Goal: Transaction & Acquisition: Book appointment/travel/reservation

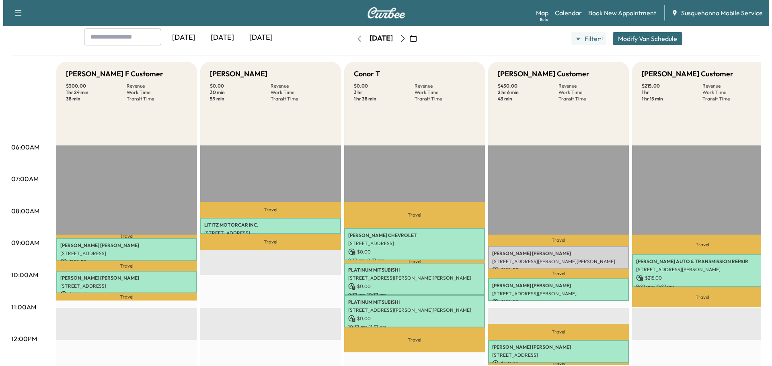
scroll to position [129, 0]
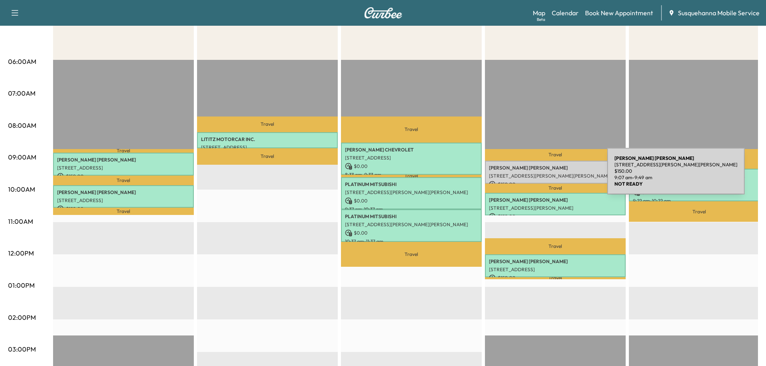
click at [547, 176] on p "[STREET_ADDRESS][PERSON_NAME][PERSON_NAME]" at bounding box center [555, 176] width 133 height 6
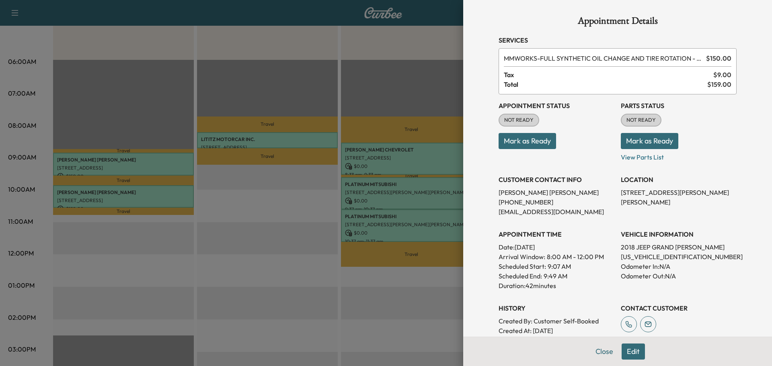
click at [630, 144] on button "Mark as Ready" at bounding box center [650, 141] width 58 height 16
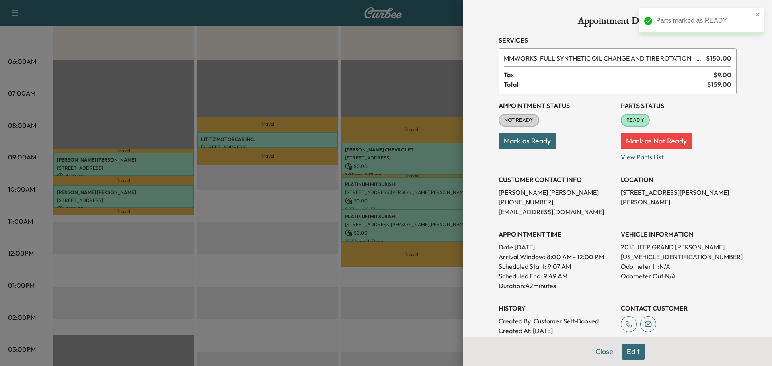
click at [533, 142] on button "Mark as Ready" at bounding box center [528, 141] width 58 height 16
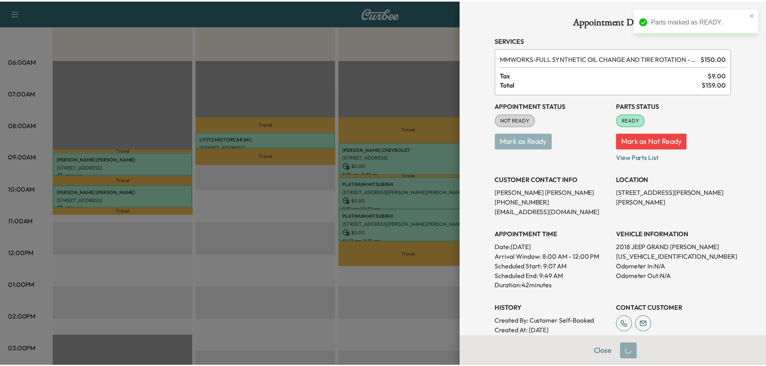
scroll to position [110, 0]
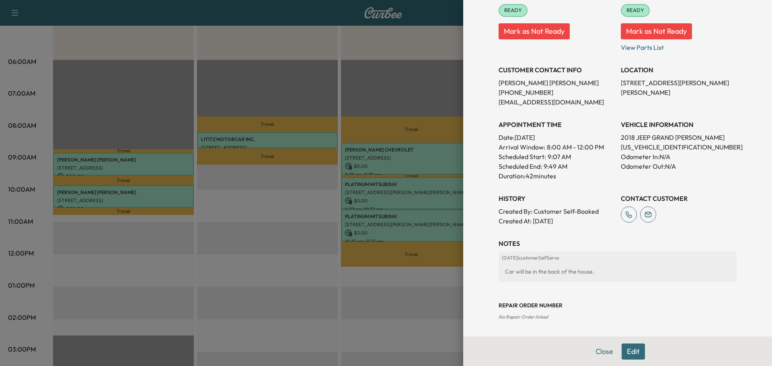
click at [643, 150] on p "[US_VEHICLE_IDENTIFICATION_NUMBER]" at bounding box center [679, 147] width 116 height 10
click at [643, 149] on p "[US_VEHICLE_IDENTIFICATION_NUMBER]" at bounding box center [679, 147] width 116 height 10
copy p "[US_VEHICLE_IDENTIFICATION_NUMBER]"
click at [595, 356] on button "Close" at bounding box center [604, 352] width 28 height 16
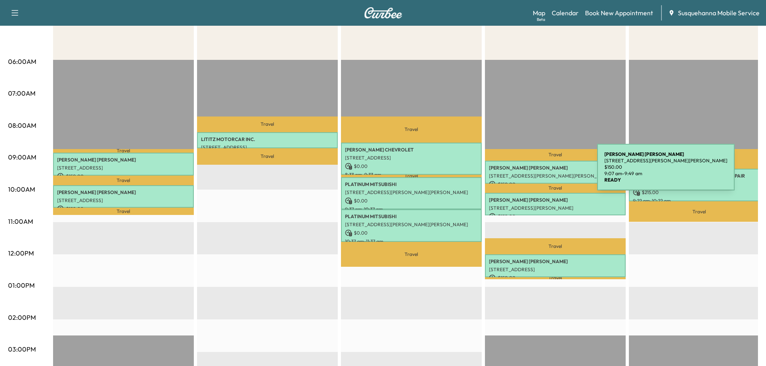
click at [537, 169] on p "[PERSON_NAME]" at bounding box center [555, 168] width 133 height 6
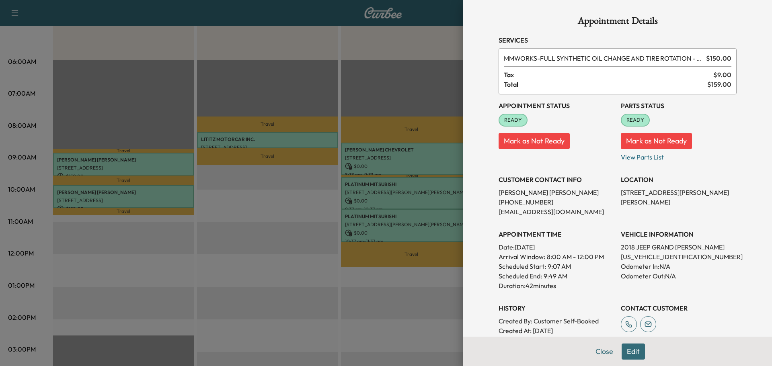
click at [627, 354] on button "Edit" at bounding box center [633, 352] width 23 height 16
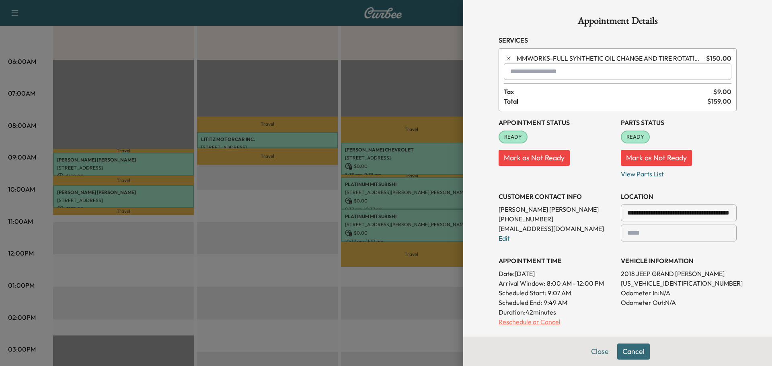
click at [536, 324] on p "Reschedule or Cancel" at bounding box center [557, 322] width 116 height 10
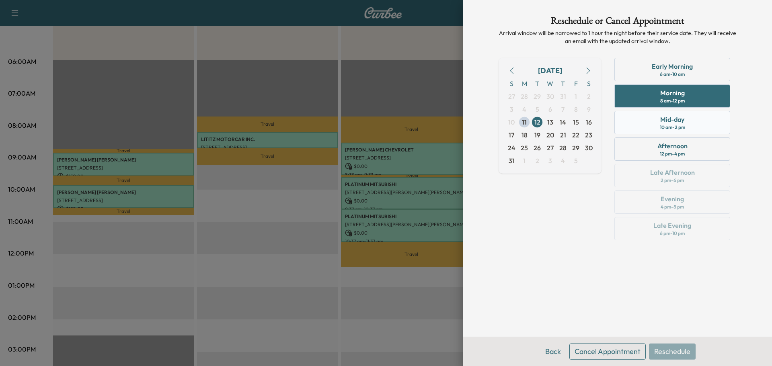
click at [660, 130] on div "10 am - 2 pm" at bounding box center [672, 127] width 25 height 6
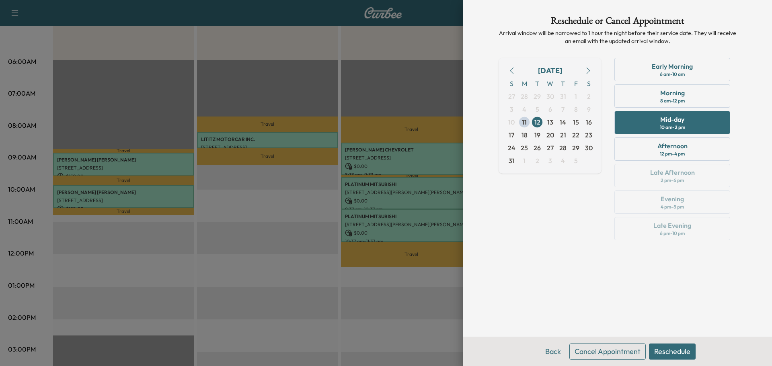
click at [674, 348] on button "Reschedule" at bounding box center [672, 352] width 47 height 16
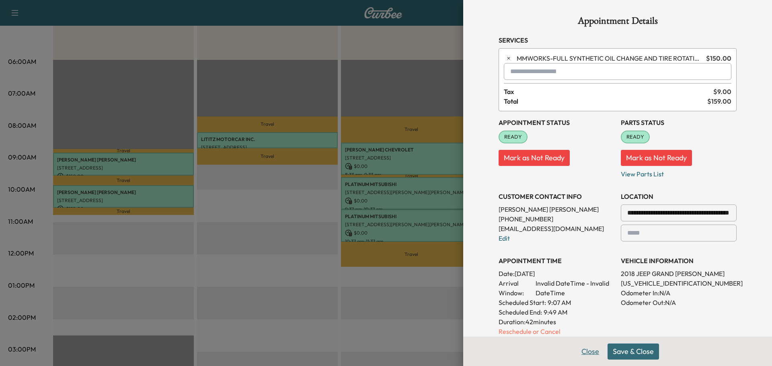
click at [586, 354] on button "Close" at bounding box center [590, 352] width 28 height 16
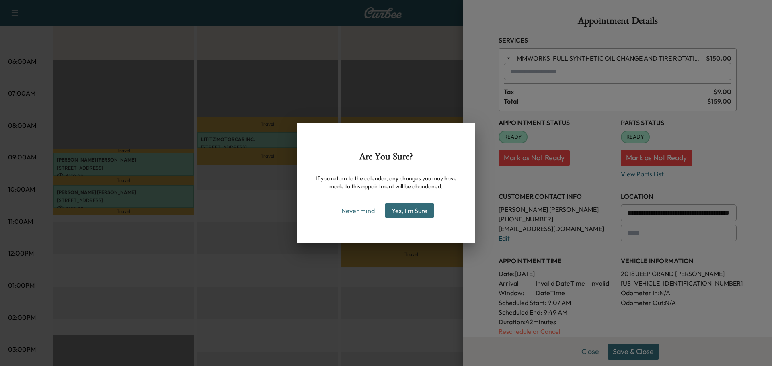
click at [415, 214] on button "Yes, I'm Sure" at bounding box center [409, 211] width 49 height 14
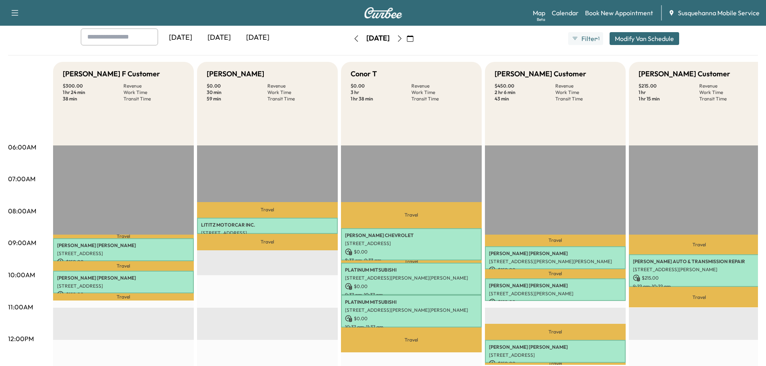
scroll to position [86, 0]
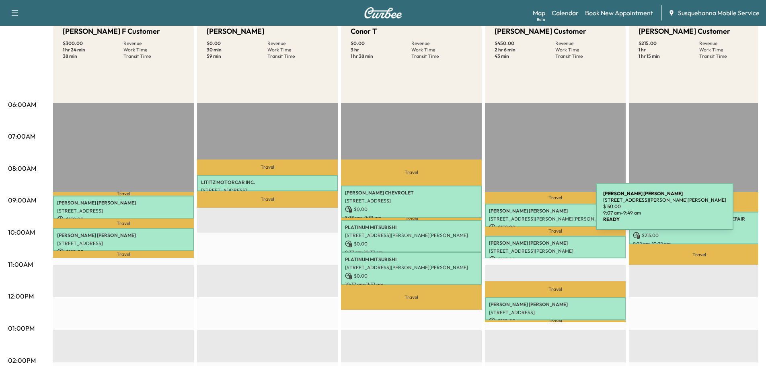
click at [536, 212] on p "[PERSON_NAME]" at bounding box center [555, 211] width 133 height 6
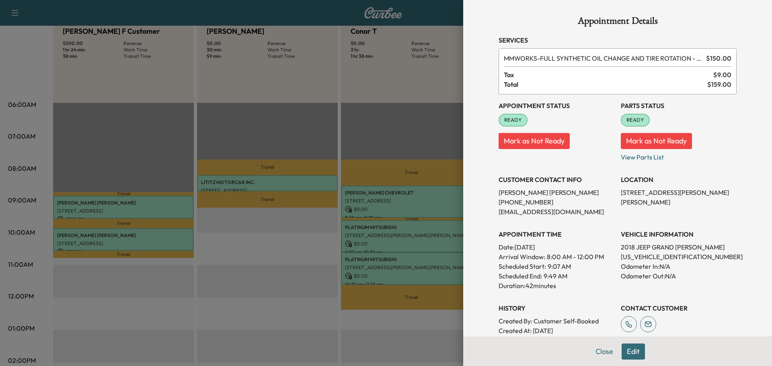
click at [622, 352] on button "Edit" at bounding box center [633, 352] width 23 height 16
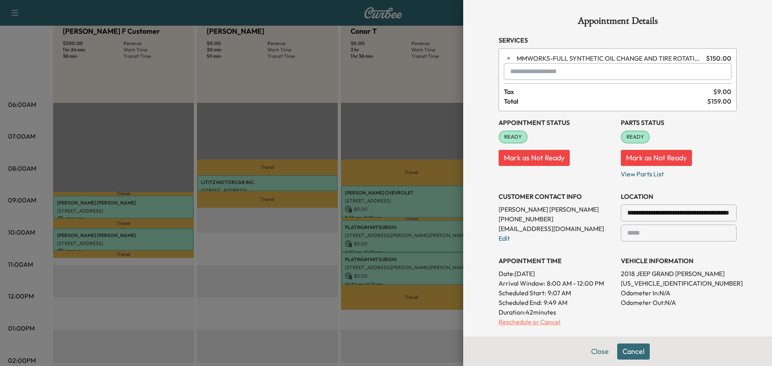
click at [515, 323] on p "Reschedule or Cancel" at bounding box center [557, 322] width 116 height 10
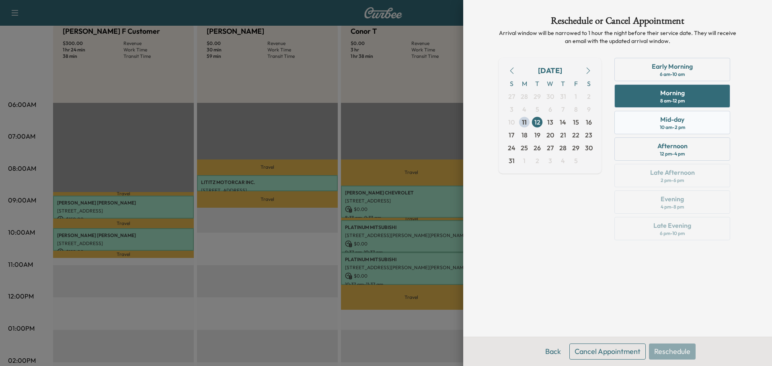
click at [652, 124] on div "Mid-day 10 am - 2 pm" at bounding box center [673, 122] width 116 height 23
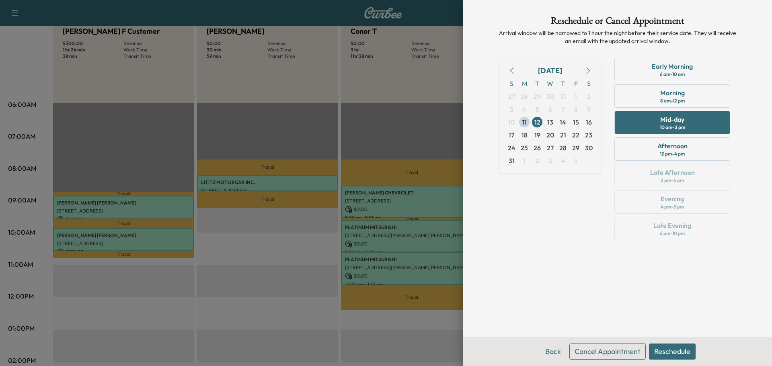
click at [678, 354] on button "Reschedule" at bounding box center [672, 352] width 47 height 16
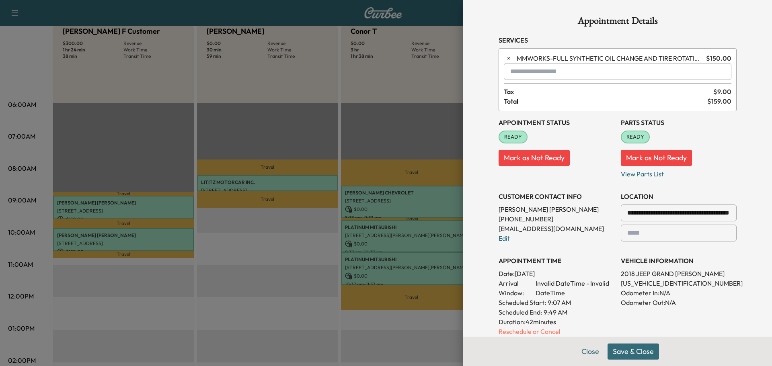
click at [639, 350] on button "Save & Close" at bounding box center [633, 352] width 51 height 16
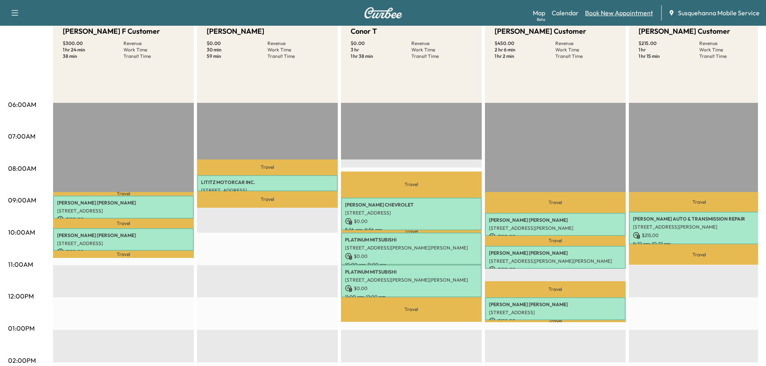
click at [604, 13] on link "Book New Appointment" at bounding box center [619, 13] width 68 height 10
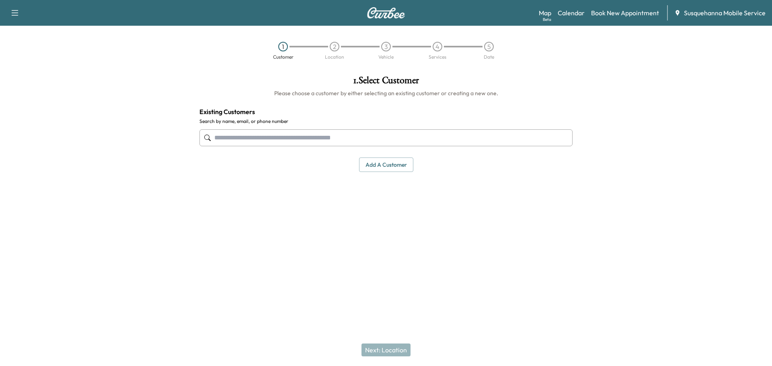
drag, startPoint x: 373, startPoint y: 138, endPoint x: 360, endPoint y: 130, distance: 15.9
click at [373, 138] on input "text" at bounding box center [385, 138] width 373 height 17
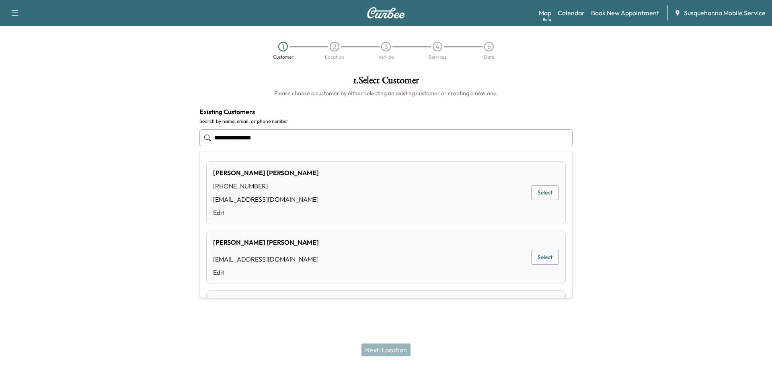
type input "**********"
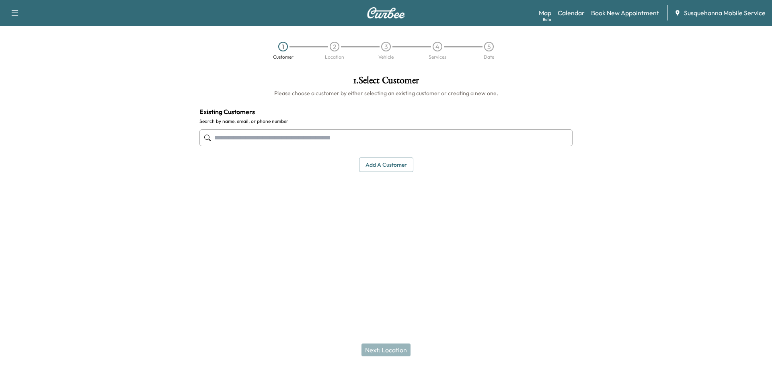
click at [330, 138] on input "text" at bounding box center [385, 138] width 373 height 17
click at [310, 138] on input "text" at bounding box center [385, 138] width 373 height 17
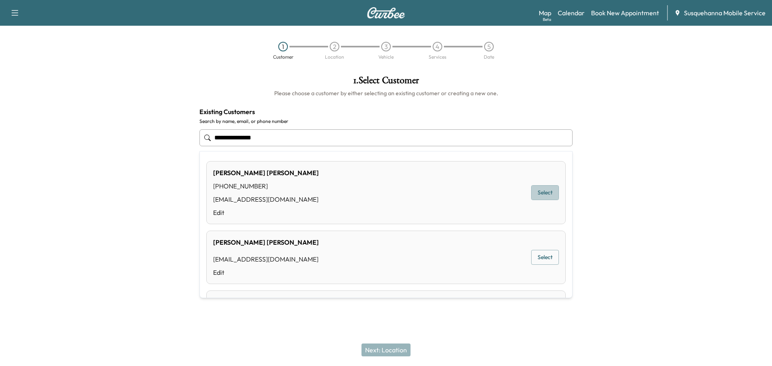
click at [536, 190] on button "Select" at bounding box center [545, 192] width 28 height 15
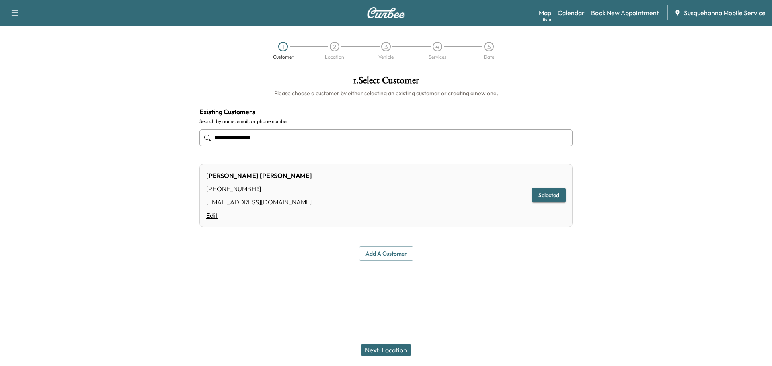
type input "**********"
click at [209, 217] on link "Edit" at bounding box center [259, 216] width 106 height 10
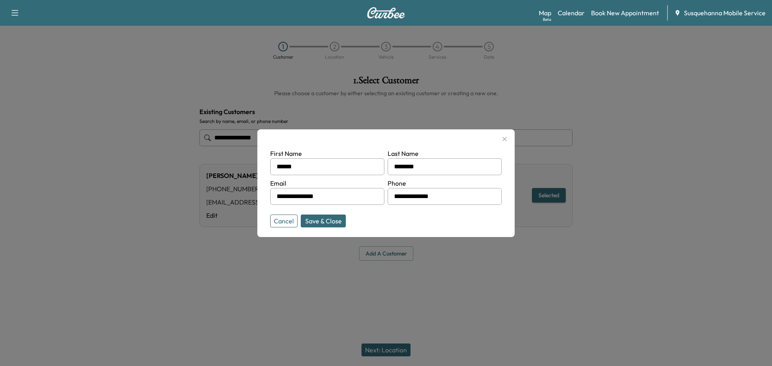
drag, startPoint x: 465, startPoint y: 197, endPoint x: 358, endPoint y: 197, distance: 106.2
click at [358, 197] on form "**********" at bounding box center [386, 187] width 232 height 76
type input "**********"
click at [335, 223] on button "Save & Close" at bounding box center [323, 221] width 45 height 13
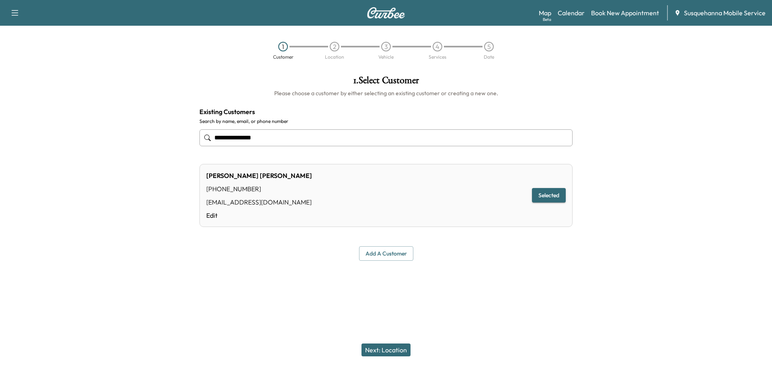
click at [387, 347] on button "Next: Location" at bounding box center [386, 350] width 49 height 13
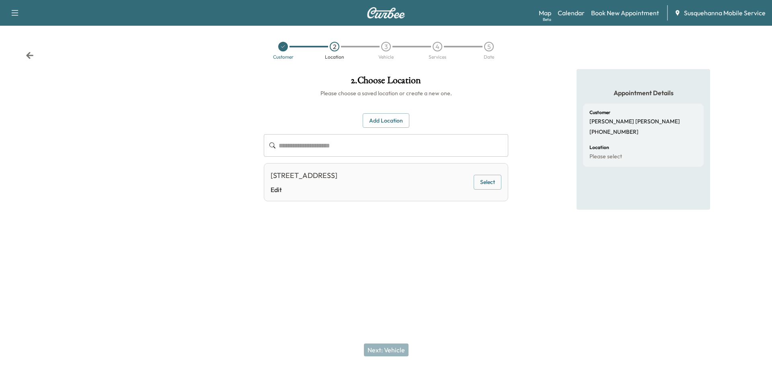
click at [493, 185] on button "Select" at bounding box center [488, 182] width 28 height 15
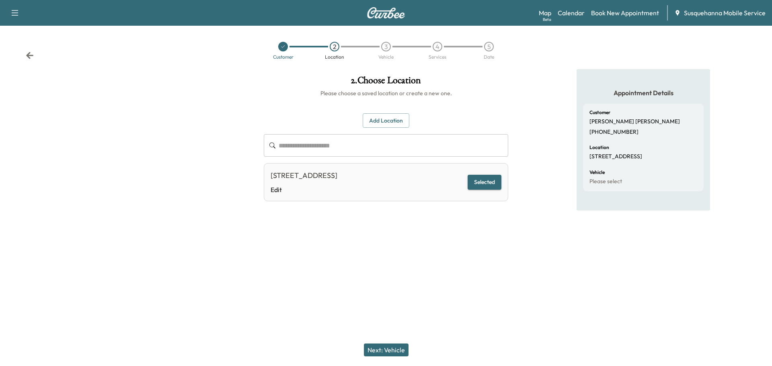
click at [399, 350] on button "Next: Vehicle" at bounding box center [386, 350] width 45 height 13
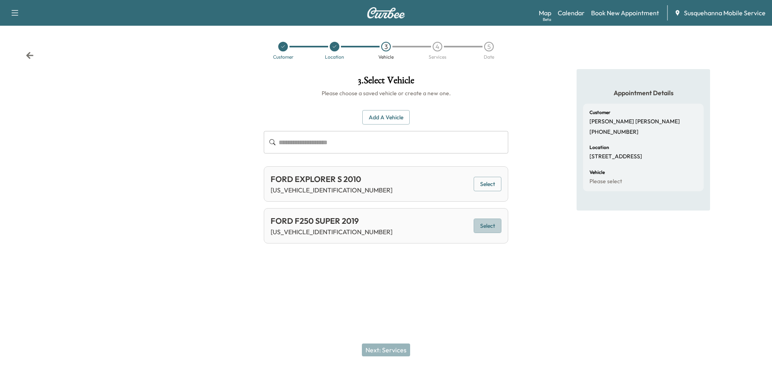
click at [490, 226] on button "Select" at bounding box center [488, 226] width 28 height 15
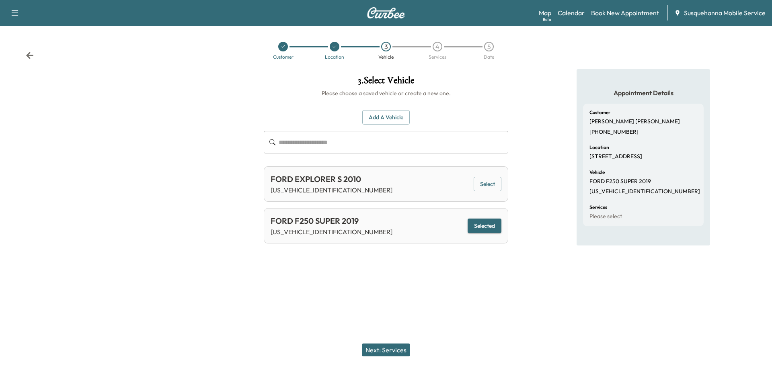
click at [394, 351] on button "Next: Services" at bounding box center [386, 350] width 48 height 13
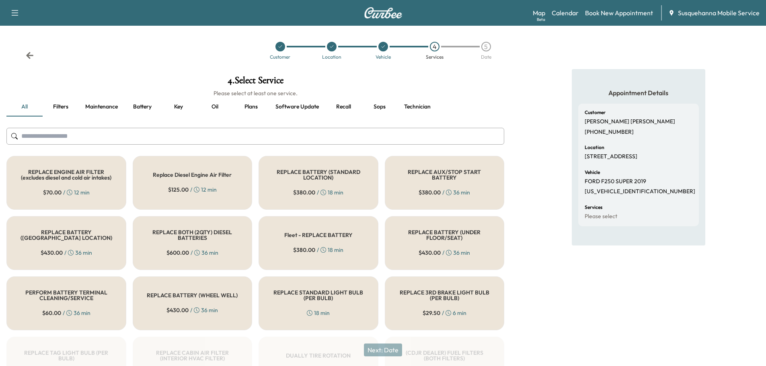
click at [330, 137] on input "text" at bounding box center [255, 136] width 498 height 17
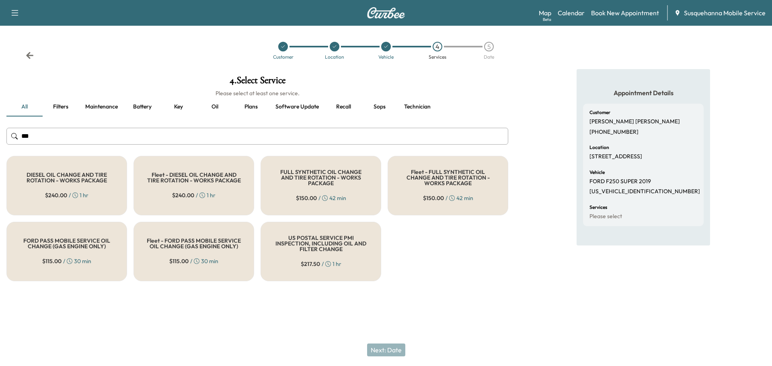
type input "***"
click at [323, 178] on h5 "FULL SYNTHETIC OIL CHANGE AND TIRE ROTATION - WORKS PACKAGE" at bounding box center [321, 177] width 94 height 17
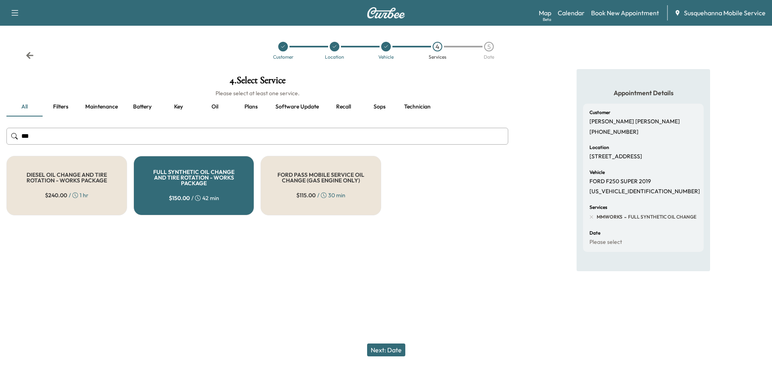
click at [395, 351] on button "Next: Date" at bounding box center [386, 350] width 38 height 13
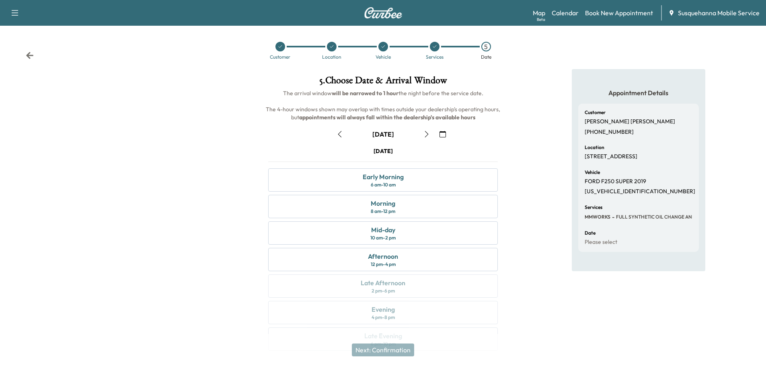
click at [443, 134] on icon "button" at bounding box center [443, 134] width 6 height 6
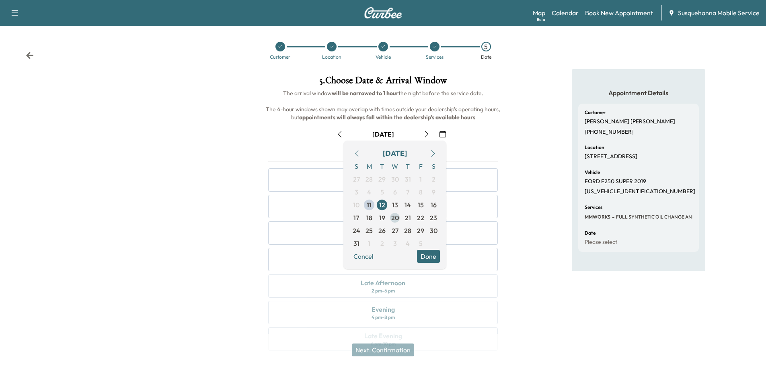
click at [394, 219] on span "20" at bounding box center [395, 218] width 8 height 10
click at [434, 259] on button "Done" at bounding box center [428, 256] width 23 height 13
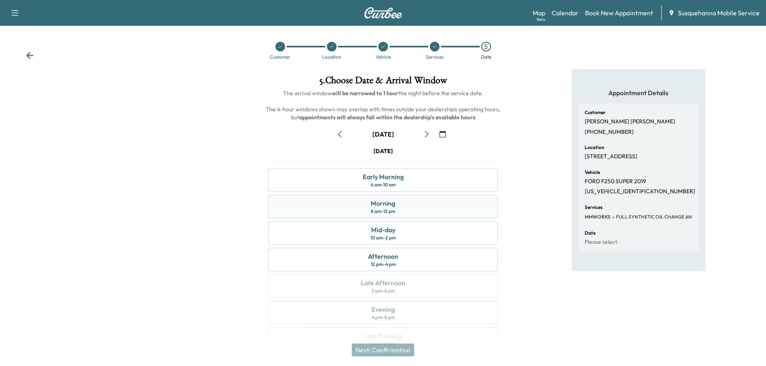
click at [383, 208] on div "Morning" at bounding box center [383, 204] width 25 height 10
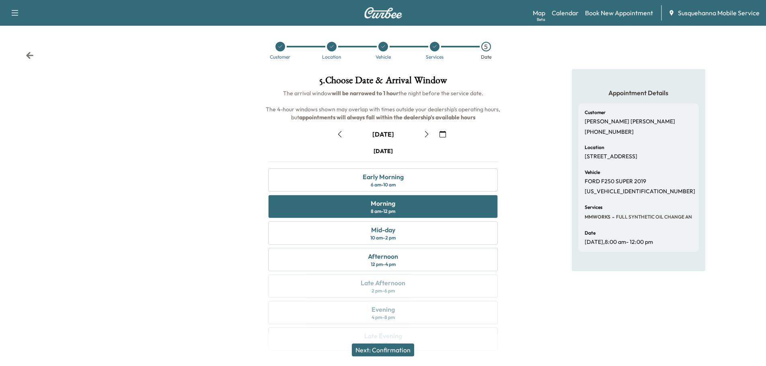
click at [389, 352] on button "Next: Confirmation" at bounding box center [383, 350] width 62 height 13
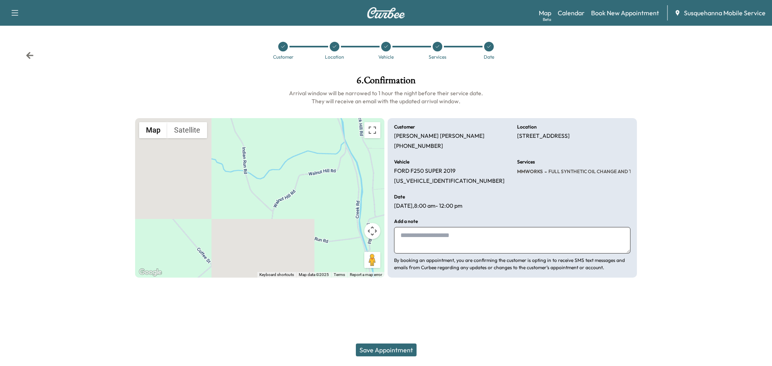
click at [438, 249] on textarea at bounding box center [512, 240] width 237 height 27
click at [399, 239] on textarea "*****" at bounding box center [512, 240] width 237 height 27
type textarea "**********"
click at [391, 345] on button "Save Appointment" at bounding box center [386, 350] width 61 height 13
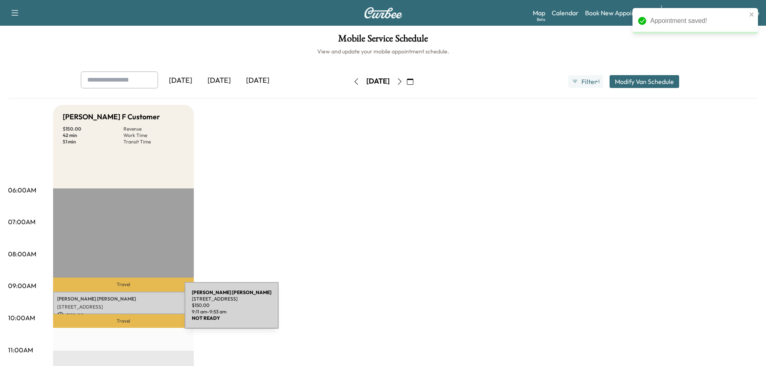
click at [124, 312] on p "$ 150.00" at bounding box center [123, 315] width 133 height 7
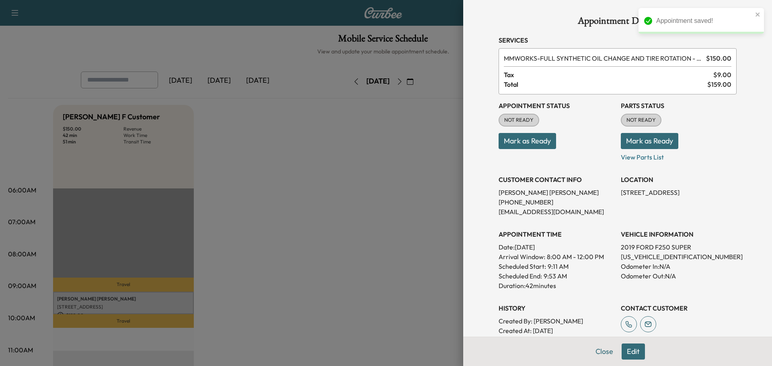
click at [665, 136] on button "Mark as Ready" at bounding box center [650, 141] width 58 height 16
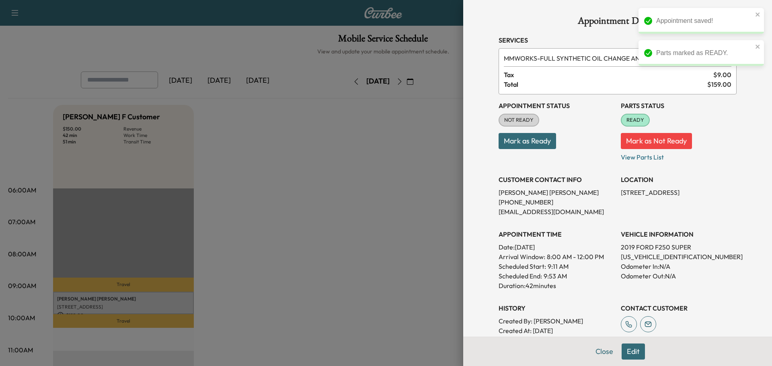
click at [545, 142] on button "Mark as Ready" at bounding box center [528, 141] width 58 height 16
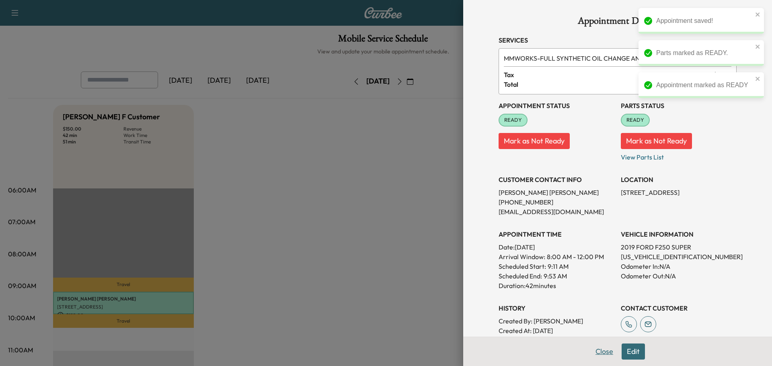
click at [598, 351] on button "Close" at bounding box center [604, 352] width 28 height 16
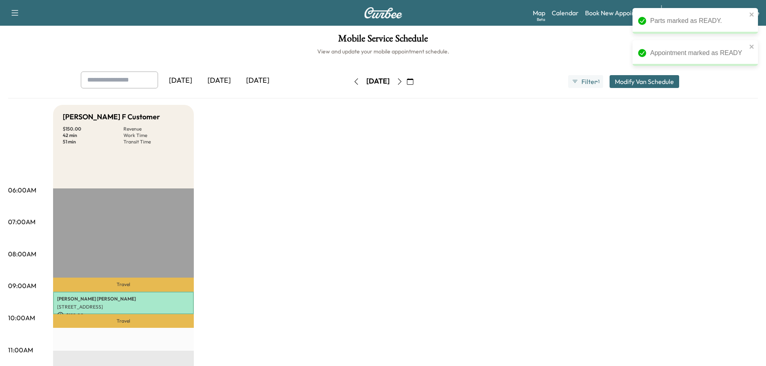
click at [413, 79] on icon "button" at bounding box center [410, 81] width 6 height 6
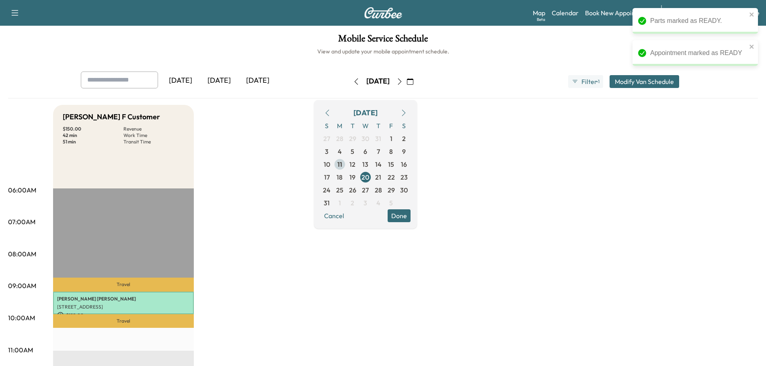
click at [346, 163] on span "11" at bounding box center [339, 164] width 13 height 13
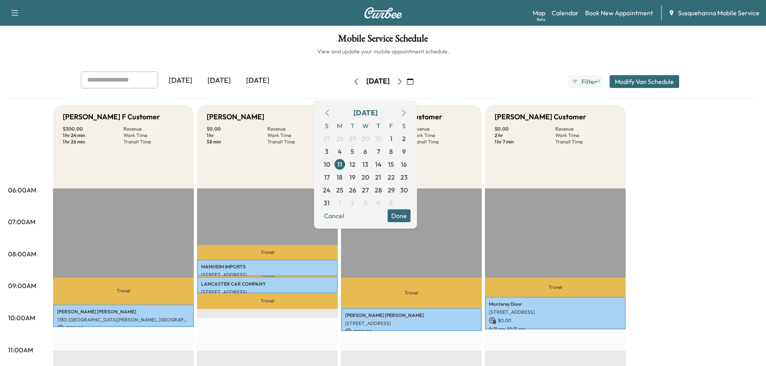
click at [411, 217] on button "Done" at bounding box center [399, 216] width 23 height 13
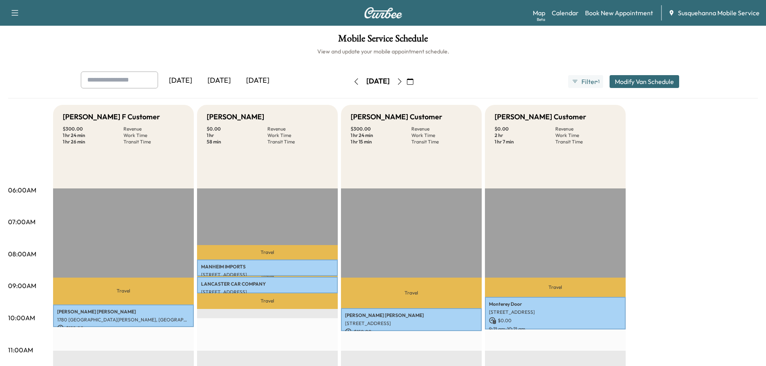
click at [403, 78] on icon "button" at bounding box center [400, 81] width 6 height 6
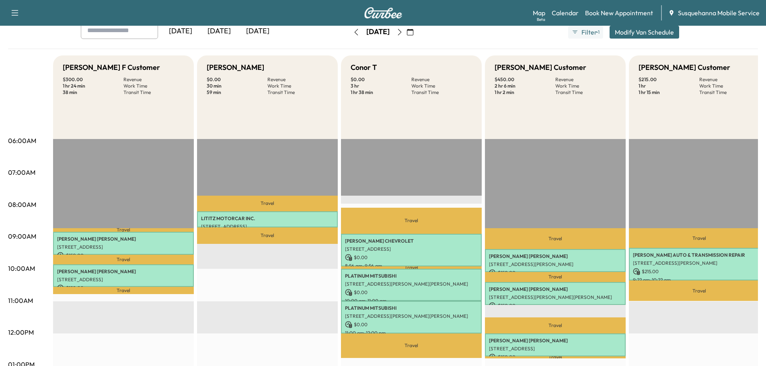
scroll to position [7, 0]
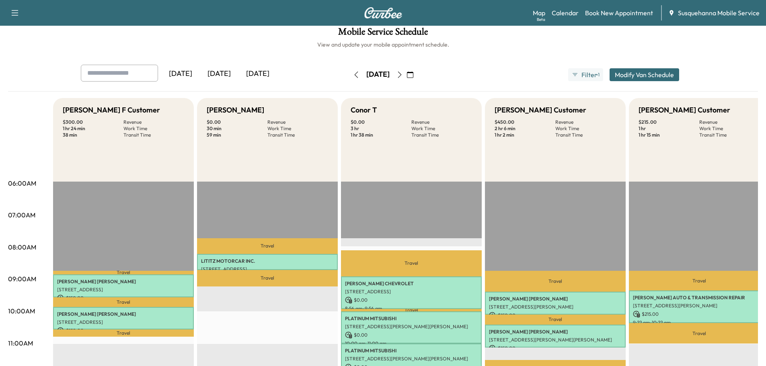
click at [403, 76] on icon "button" at bounding box center [400, 75] width 6 height 6
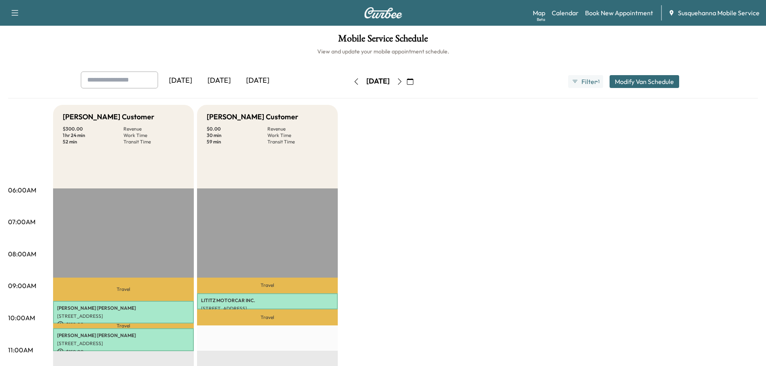
click at [403, 81] on icon "button" at bounding box center [400, 81] width 6 height 6
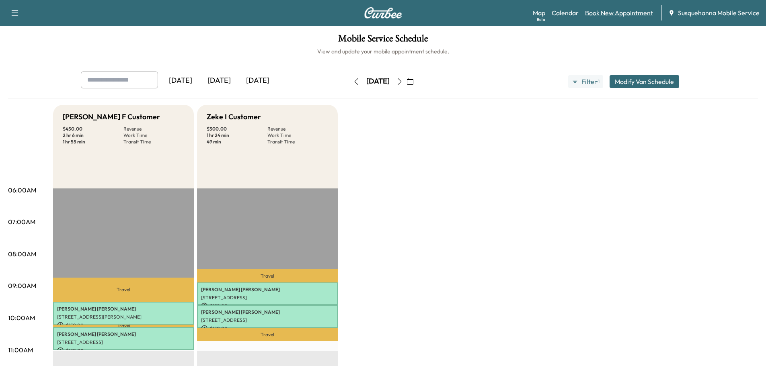
click at [602, 11] on link "Book New Appointment" at bounding box center [619, 13] width 68 height 10
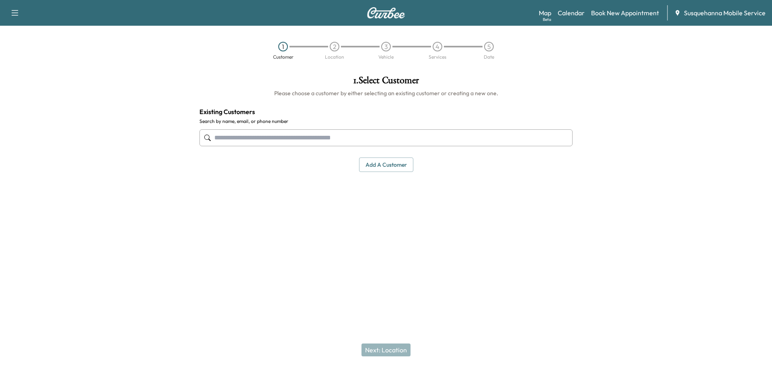
click at [240, 139] on input "text" at bounding box center [385, 138] width 373 height 17
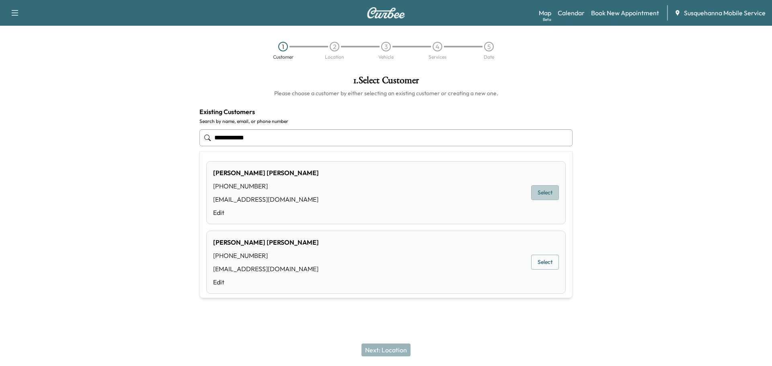
click at [537, 192] on button "Select" at bounding box center [545, 192] width 28 height 15
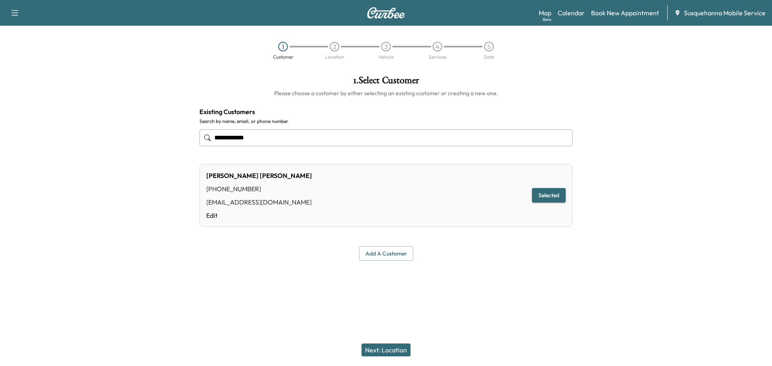
type input "**********"
click at [574, 12] on link "Calendar" at bounding box center [571, 13] width 27 height 10
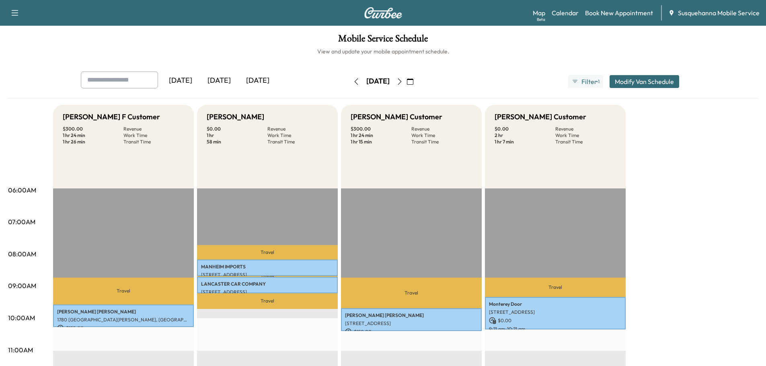
click at [403, 82] on icon "button" at bounding box center [400, 81] width 6 height 6
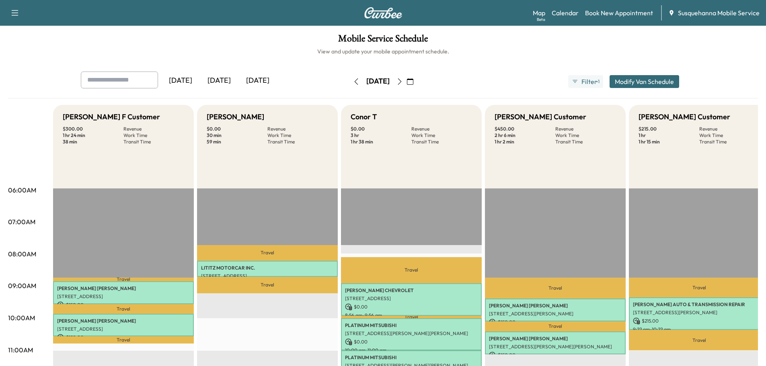
click at [403, 82] on icon "button" at bounding box center [400, 81] width 6 height 6
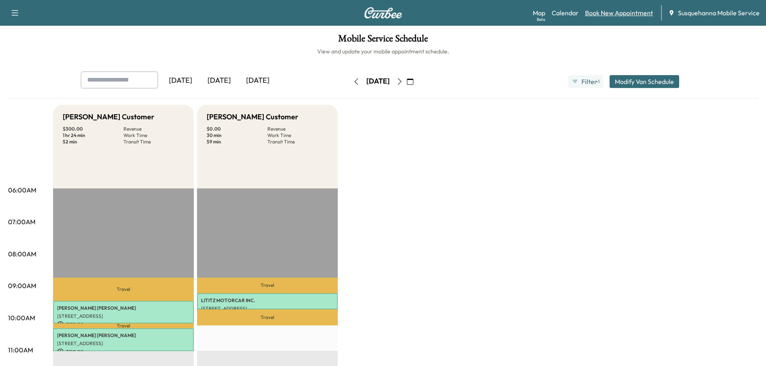
click at [597, 14] on link "Book New Appointment" at bounding box center [619, 13] width 68 height 10
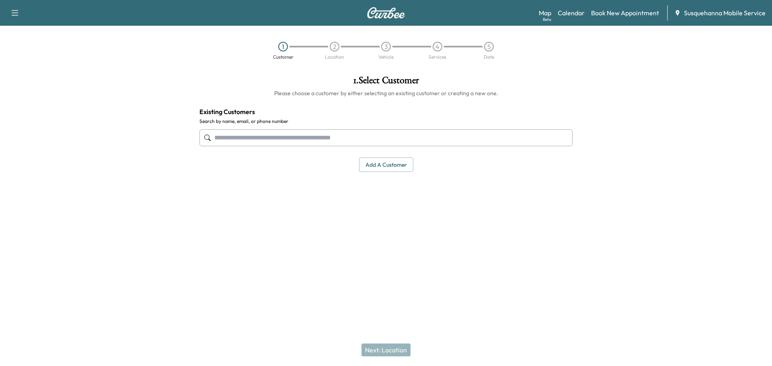
click at [302, 138] on input "text" at bounding box center [385, 138] width 373 height 17
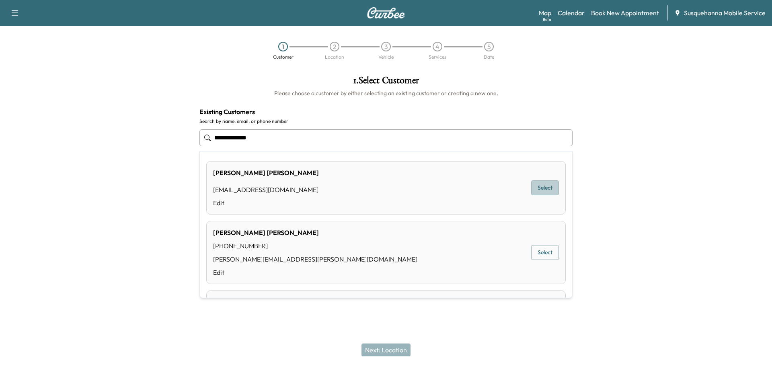
click at [535, 190] on button "Select" at bounding box center [545, 188] width 28 height 15
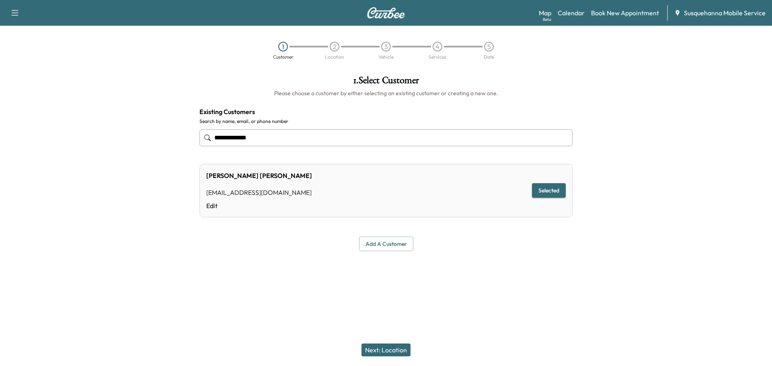
type input "**********"
click at [401, 346] on button "Next: Location" at bounding box center [386, 350] width 49 height 13
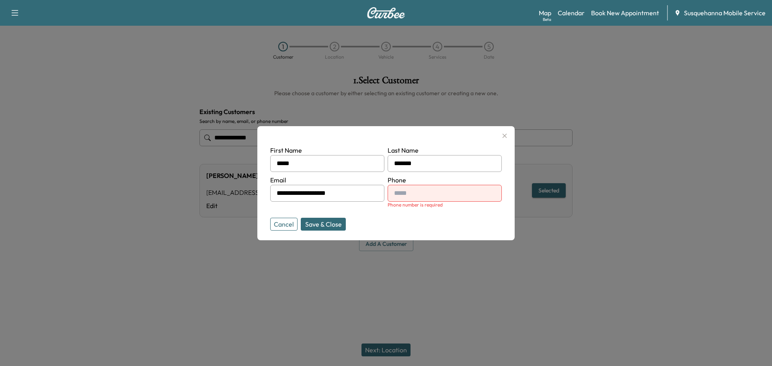
click at [413, 191] on input "text" at bounding box center [445, 193] width 114 height 17
type input "**********"
click at [320, 220] on button "Save & Close" at bounding box center [323, 224] width 45 height 13
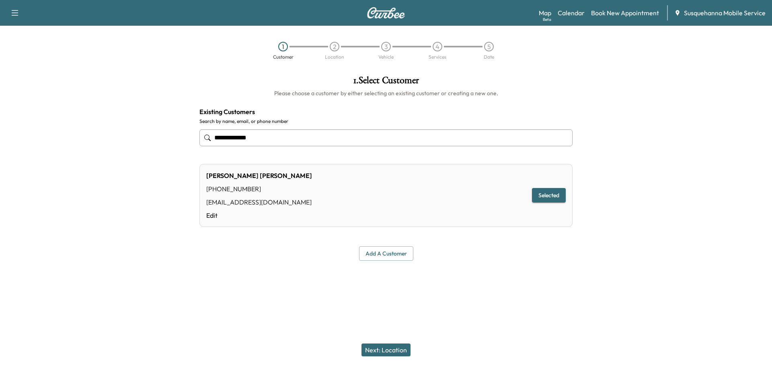
click at [401, 352] on button "Next: Location" at bounding box center [386, 350] width 49 height 13
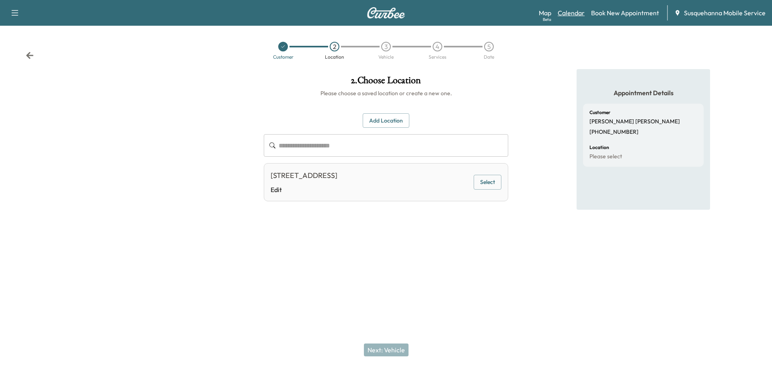
click at [571, 13] on link "Calendar" at bounding box center [571, 13] width 27 height 10
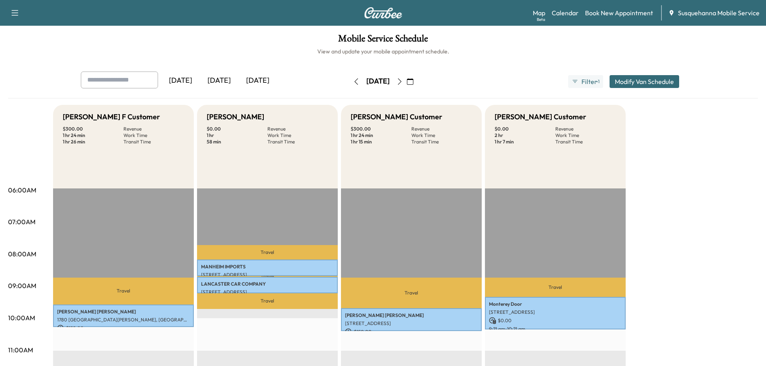
click at [403, 79] on icon "button" at bounding box center [400, 81] width 6 height 6
